Goal: Task Accomplishment & Management: Manage account settings

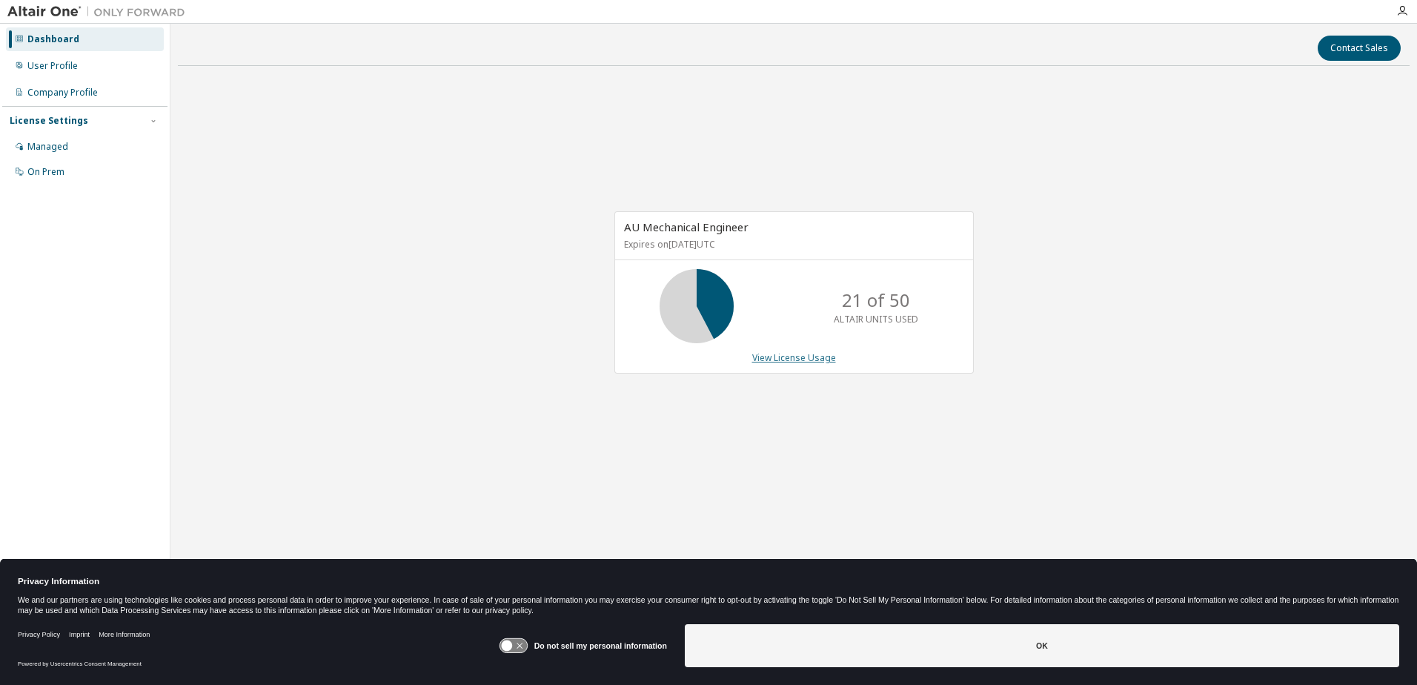
click at [796, 359] on link "View License Usage" at bounding box center [794, 357] width 84 height 13
